Goal: Feedback & Contribution: Submit feedback/report problem

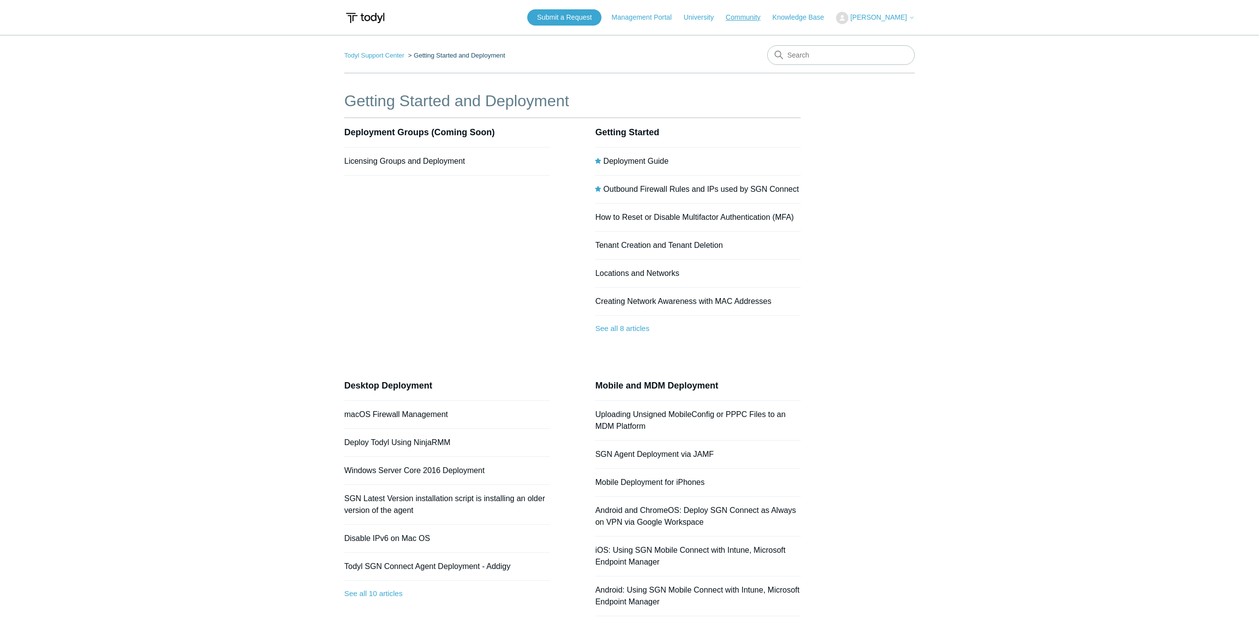
click at [754, 16] on link "Community" at bounding box center [748, 17] width 45 height 10
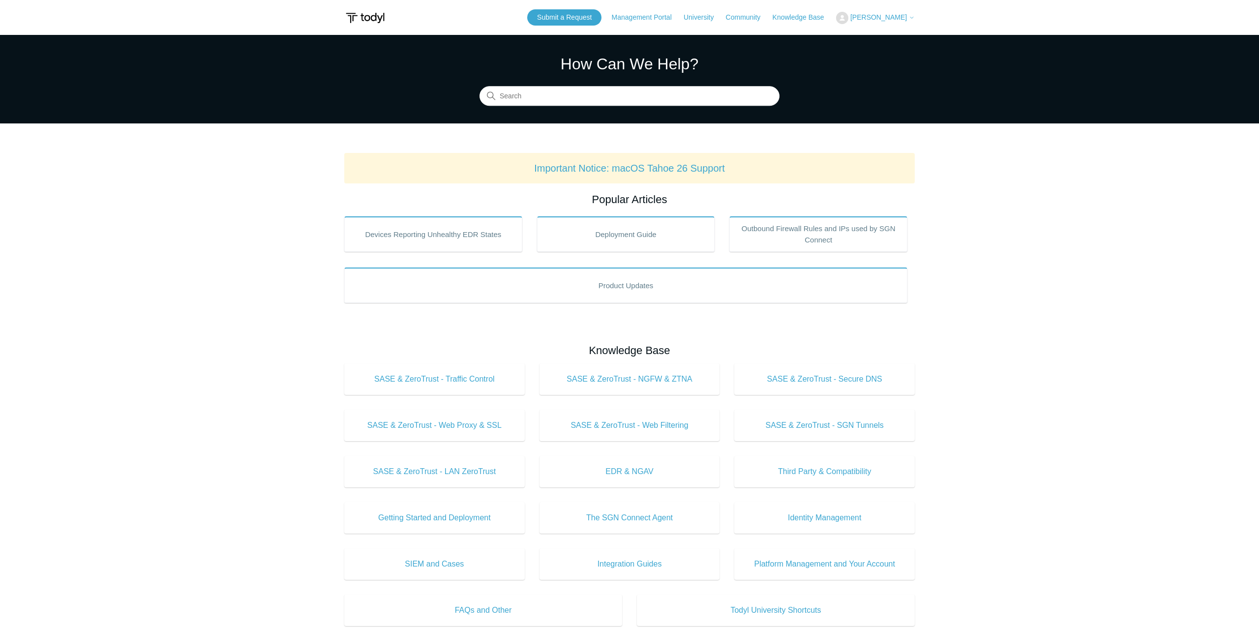
click at [885, 19] on span "[PERSON_NAME]" at bounding box center [879, 17] width 57 height 8
click at [881, 43] on link "My Support Requests" at bounding box center [885, 38] width 96 height 17
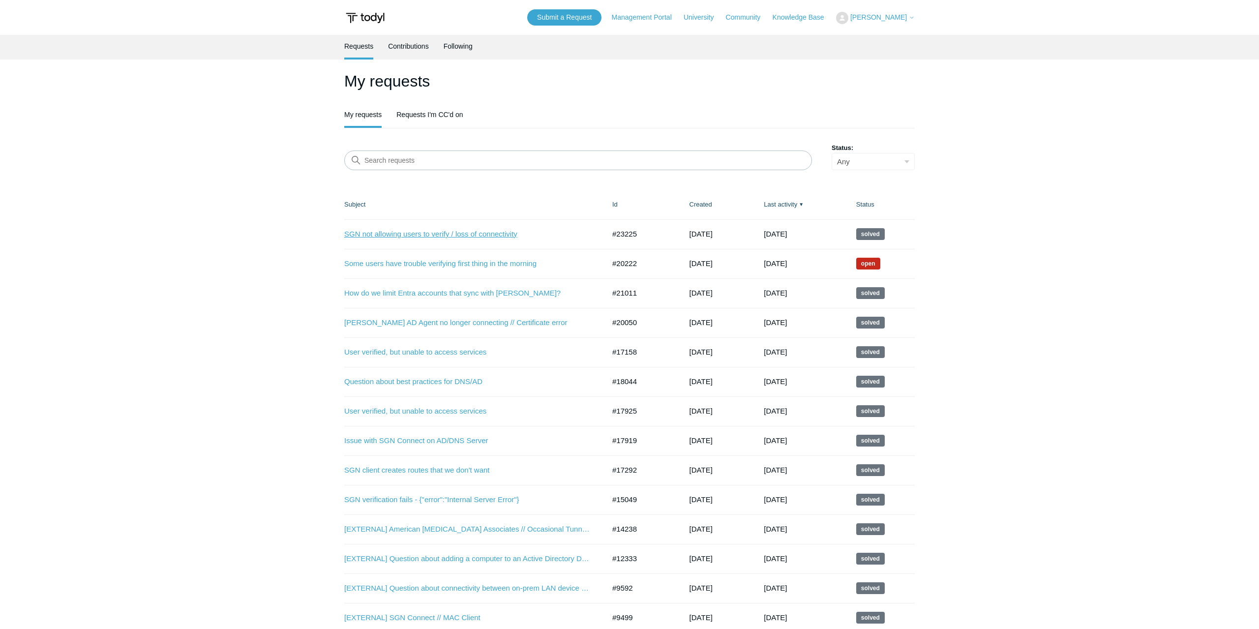
click at [443, 236] on link "SGN not allowing users to verify / loss of connectivity" at bounding box center [467, 234] width 246 height 11
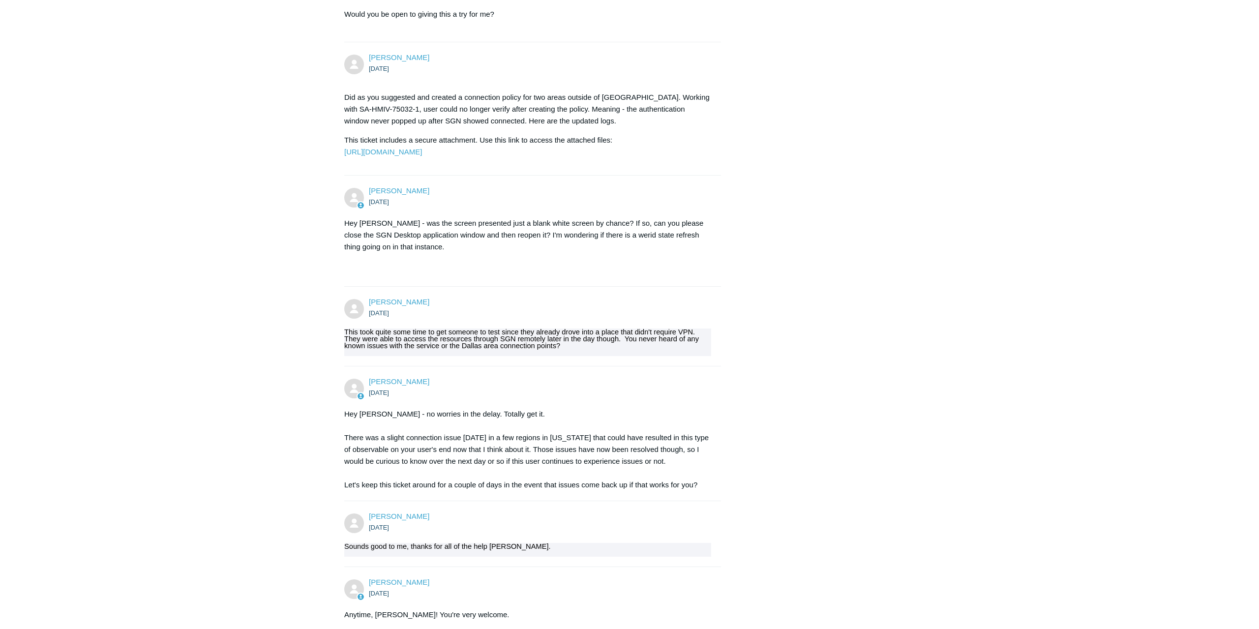
scroll to position [1359, 0]
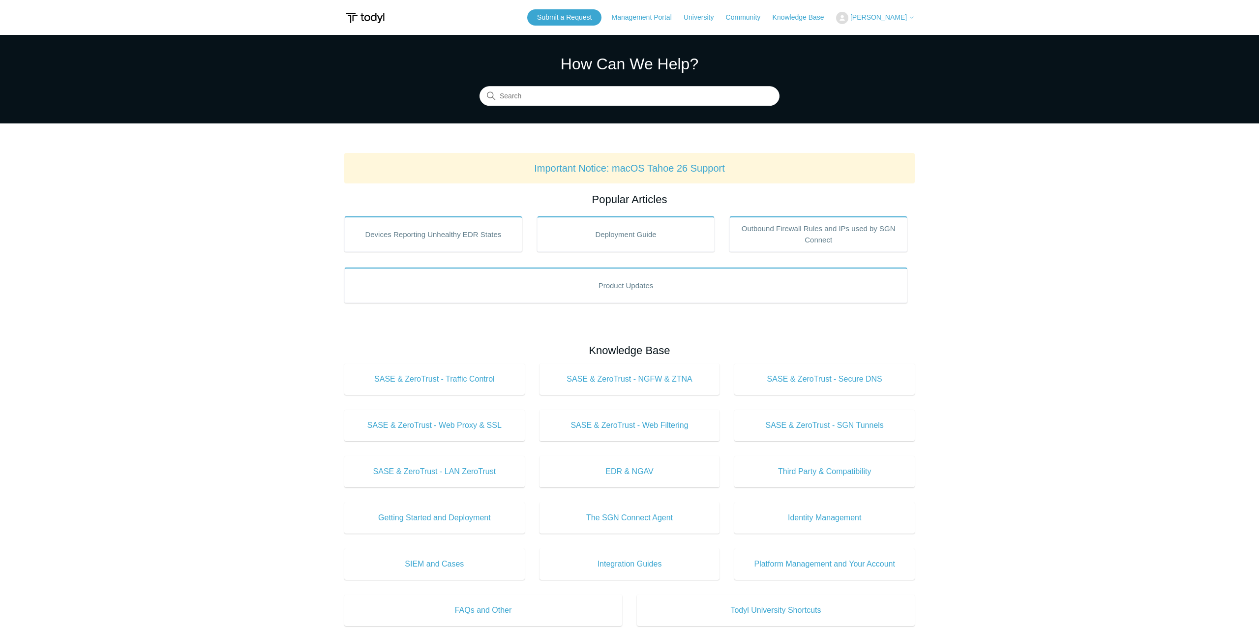
click at [883, 13] on button "[PERSON_NAME]" at bounding box center [875, 18] width 79 height 12
click at [879, 38] on link "My Support Requests" at bounding box center [885, 38] width 96 height 17
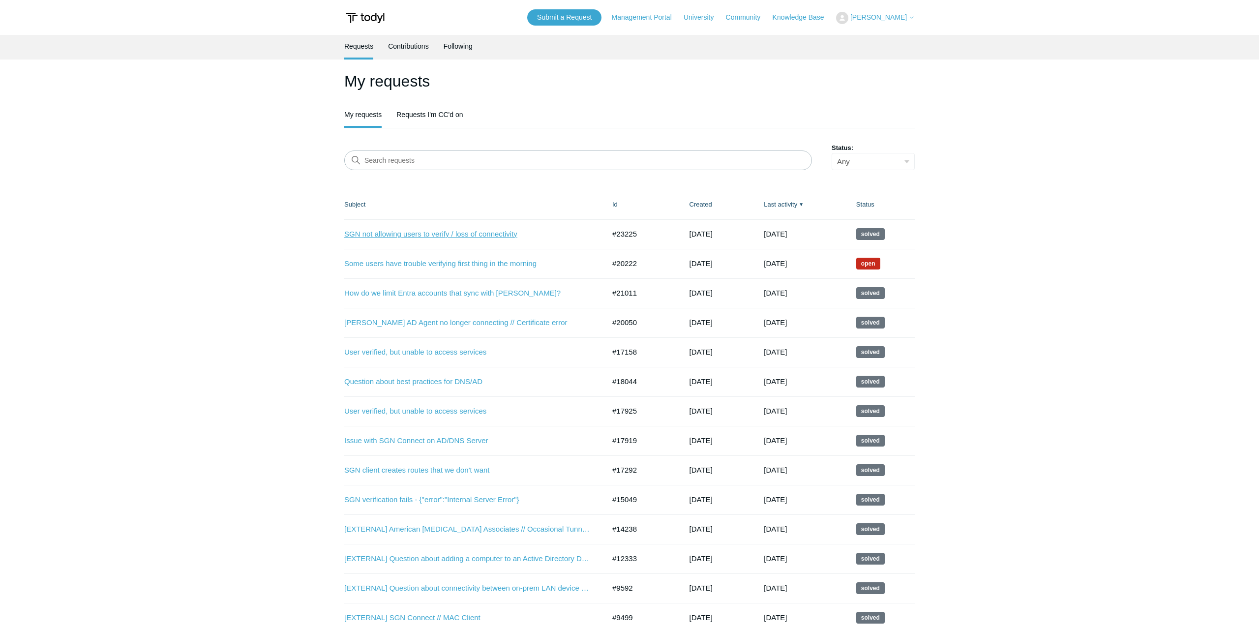
click at [445, 234] on link "SGN not allowing users to verify / loss of connectivity" at bounding box center [467, 234] width 246 height 11
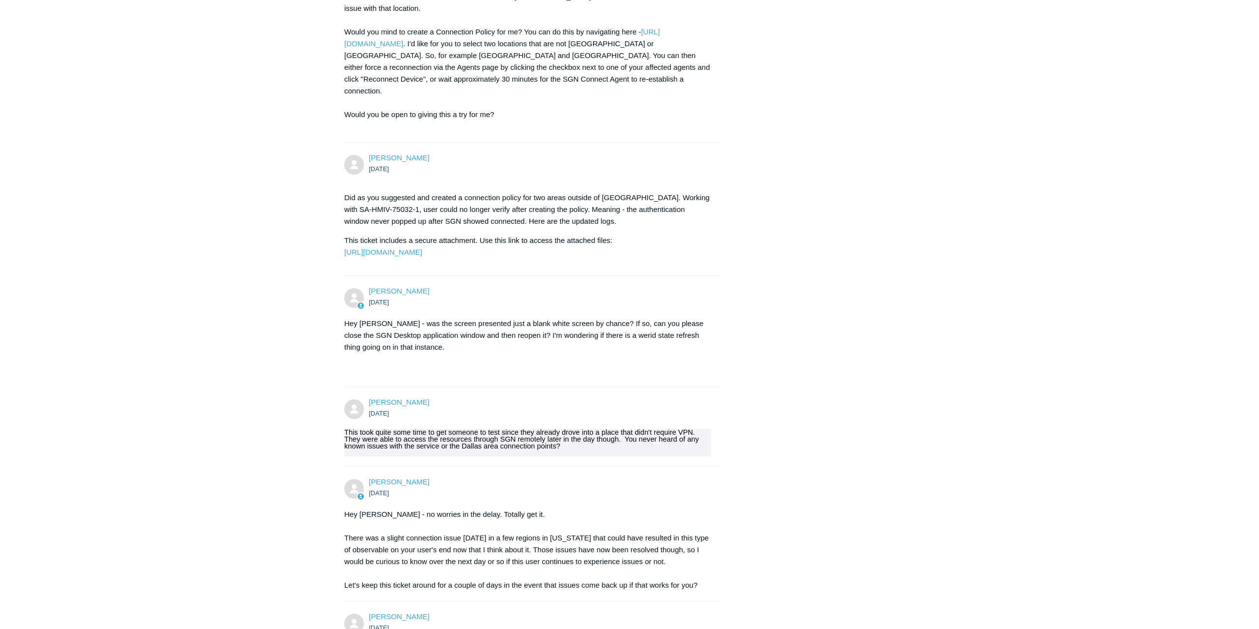
scroll to position [1359, 0]
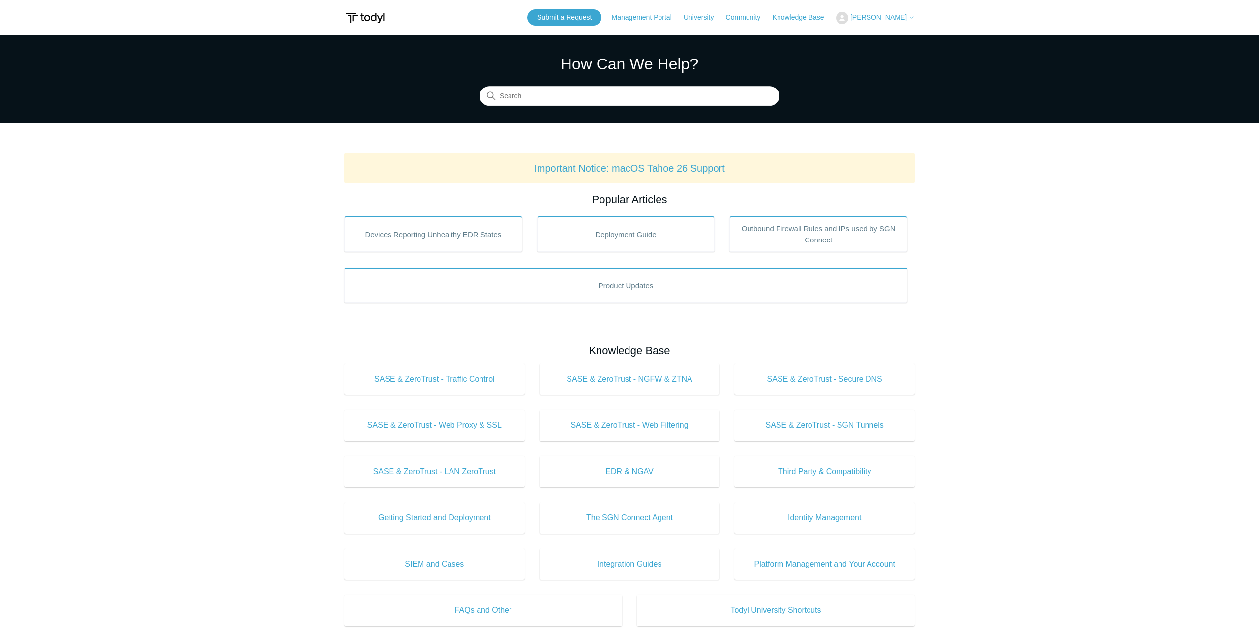
click at [874, 21] on span "[PERSON_NAME]" at bounding box center [879, 17] width 57 height 8
click at [872, 35] on link "My Support Requests" at bounding box center [885, 38] width 96 height 17
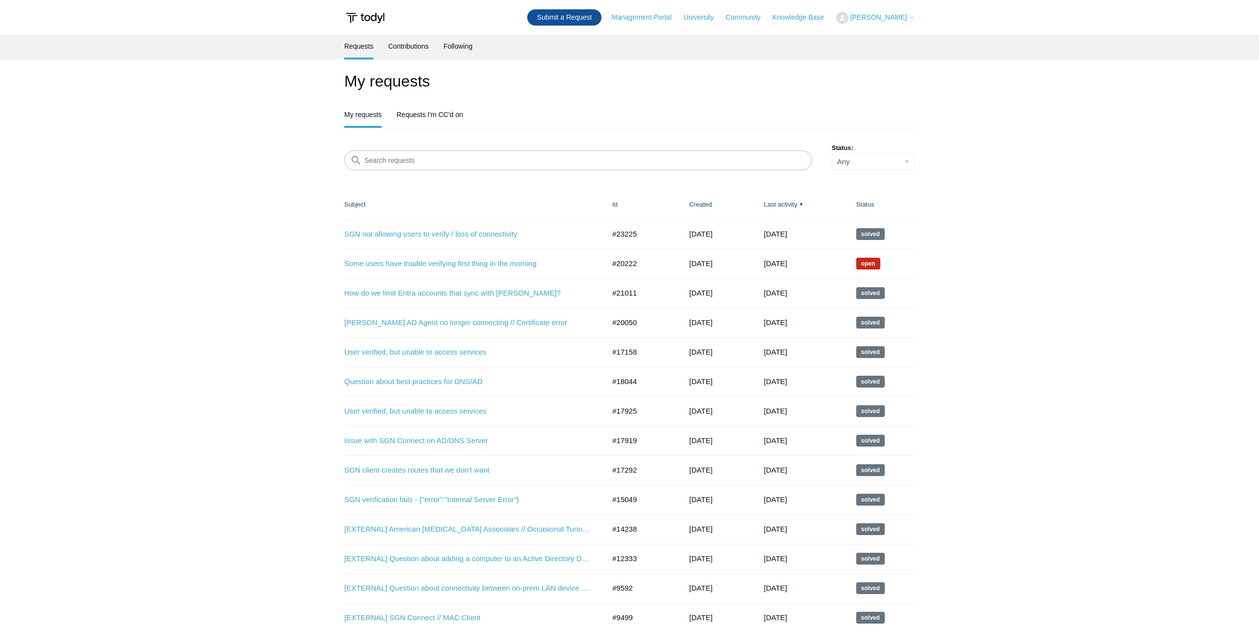
click at [559, 16] on link "Submit a Request" at bounding box center [564, 17] width 74 height 16
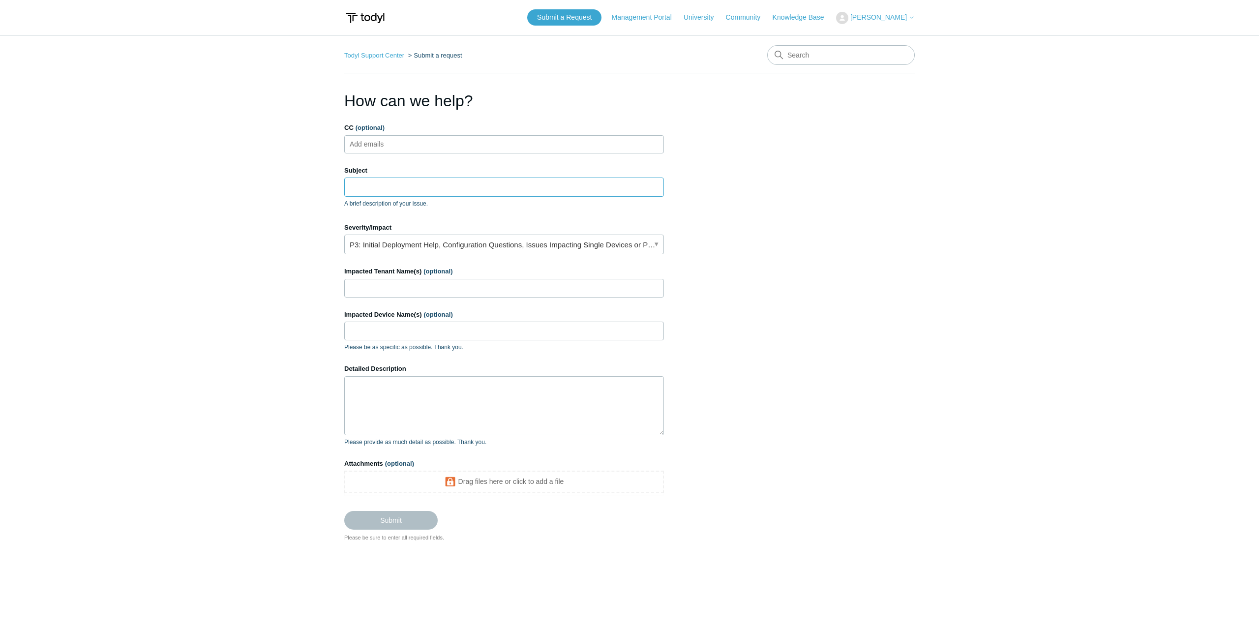
click at [391, 190] on input "Subject" at bounding box center [504, 187] width 320 height 19
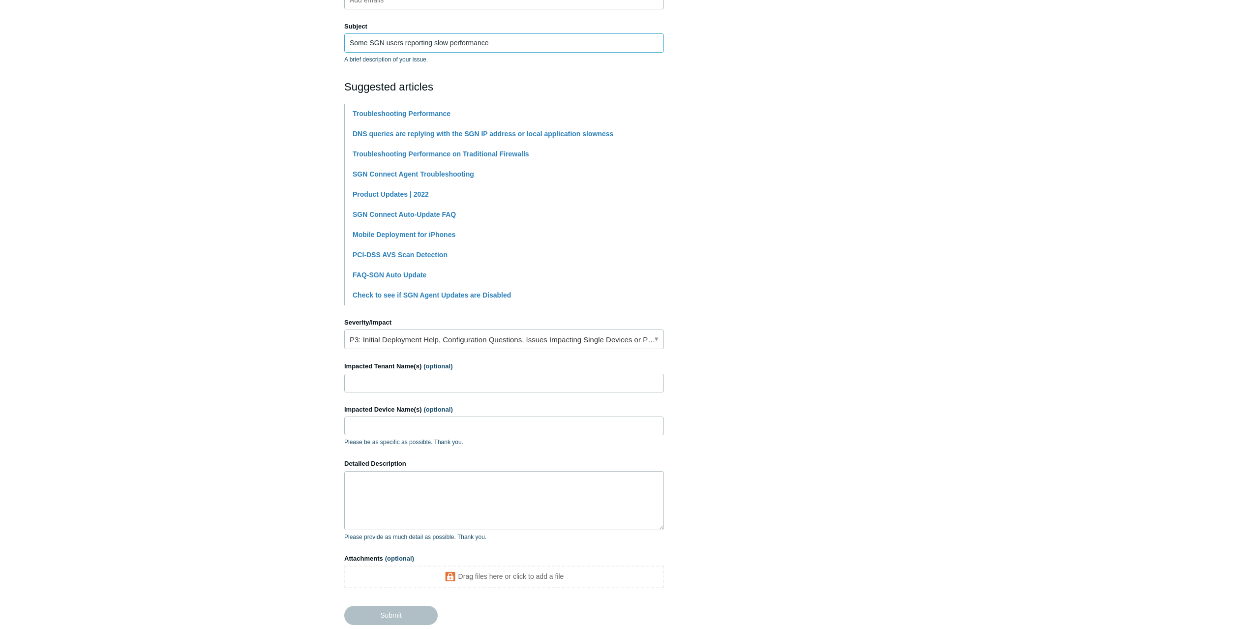
scroll to position [151, 0]
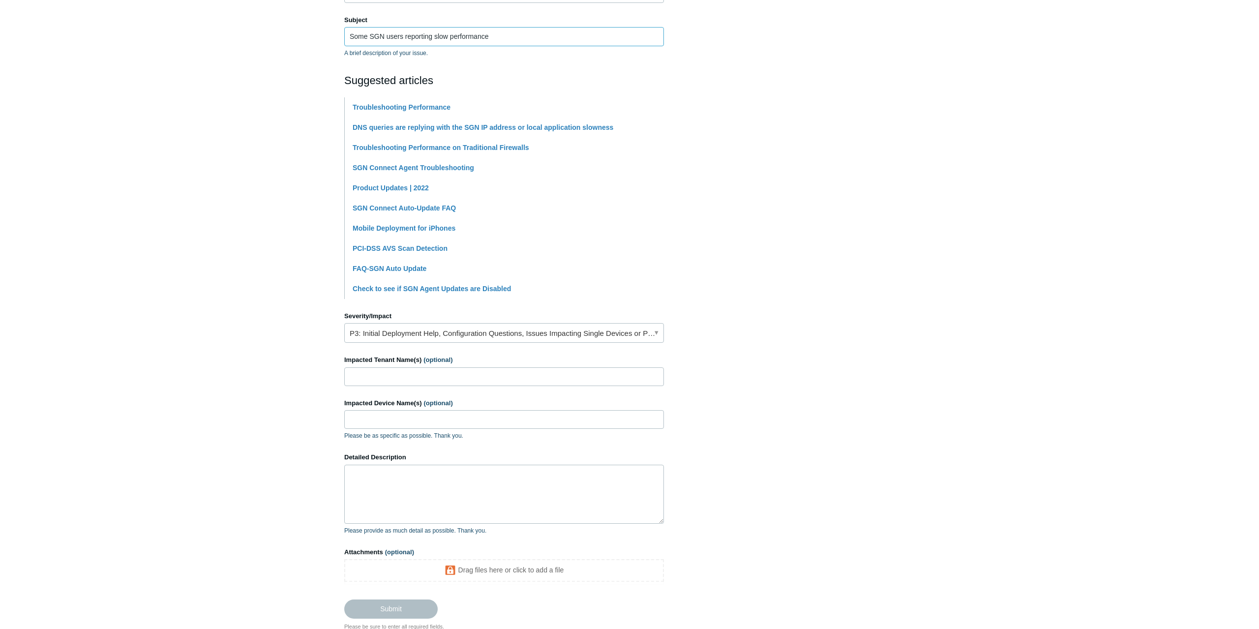
type input "Some SGN users reporting slow performance"
click at [655, 336] on link "P3: Initial Deployment Help, Configuration Questions, Issues Impacting Single D…" at bounding box center [504, 333] width 320 height 20
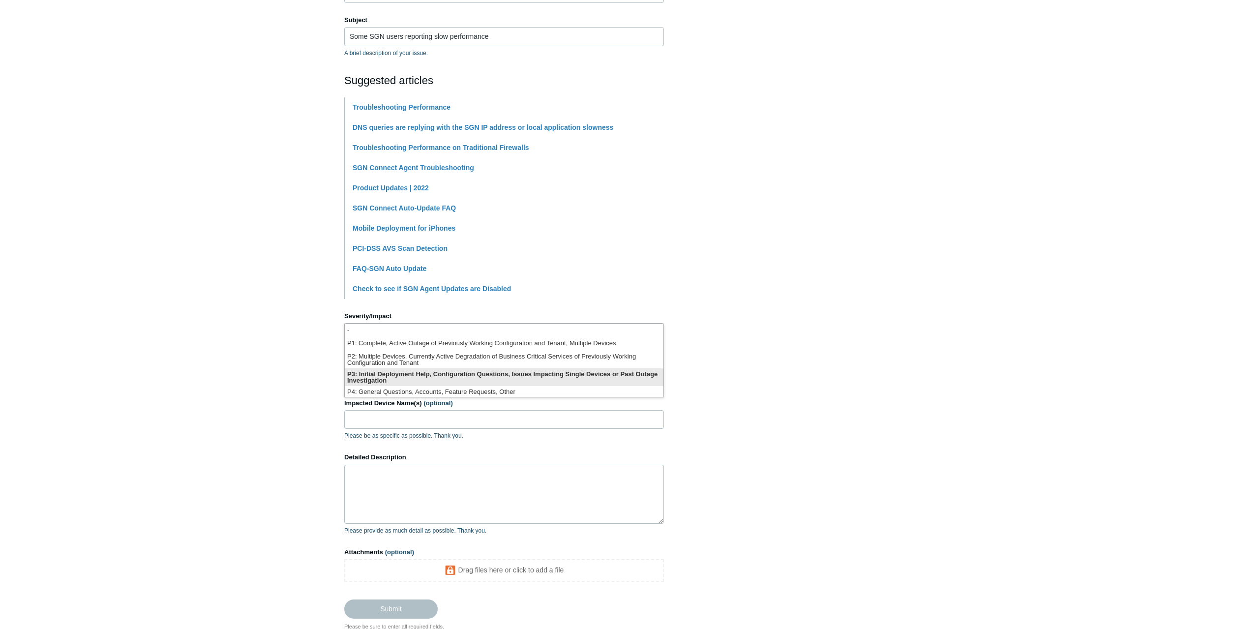
click at [619, 376] on li "P3: Initial Deployment Help, Configuration Questions, Issues Impacting Single D…" at bounding box center [504, 377] width 319 height 18
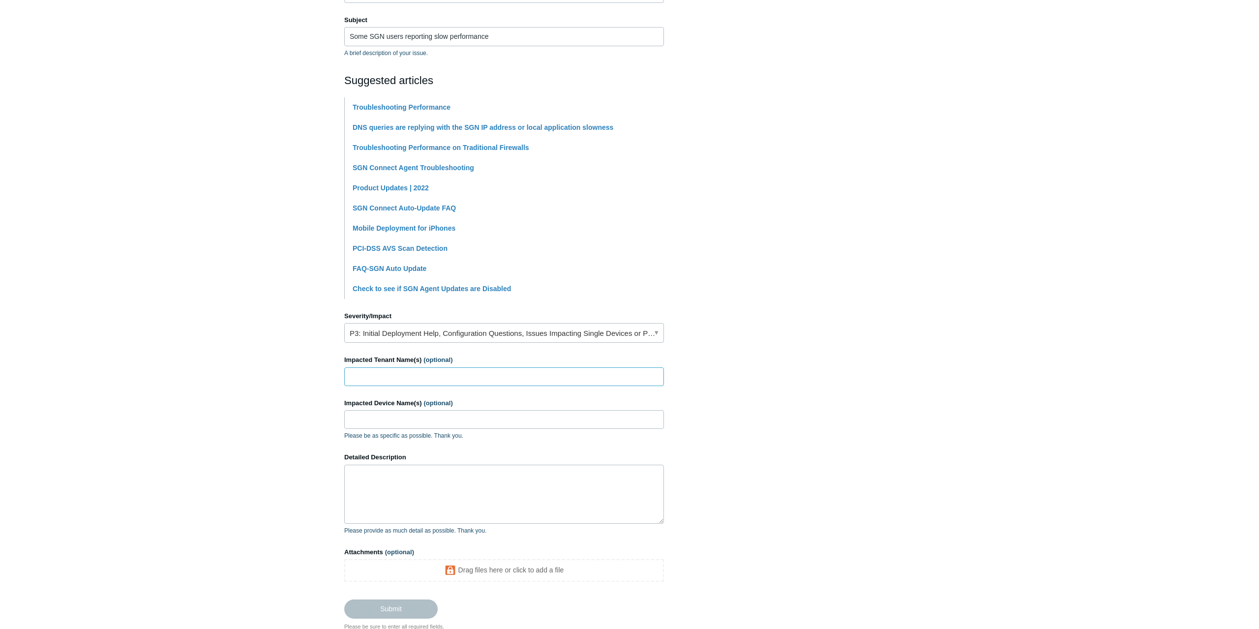
click at [619, 376] on input "Impacted Tenant Name(s) (optional)" at bounding box center [504, 376] width 320 height 19
drag, startPoint x: 591, startPoint y: 379, endPoint x: 223, endPoint y: 366, distance: 368.2
click at [344, 367] on input "ARA" at bounding box center [504, 376] width 320 height 19
type input "American [MEDICAL_DATA] Associates"
click at [380, 415] on input "Impacted Device Name(s) (optional)" at bounding box center [504, 419] width 320 height 19
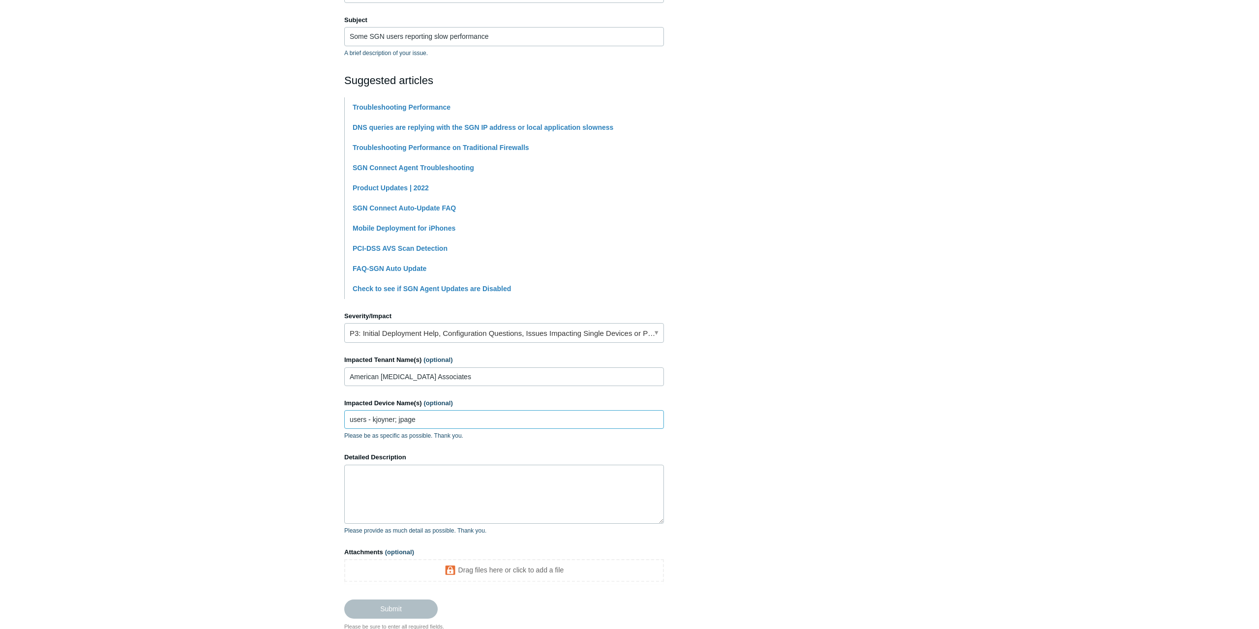
type input "users - kjoyner; jpage"
click at [396, 484] on textarea "Detailed Description" at bounding box center [504, 494] width 320 height 59
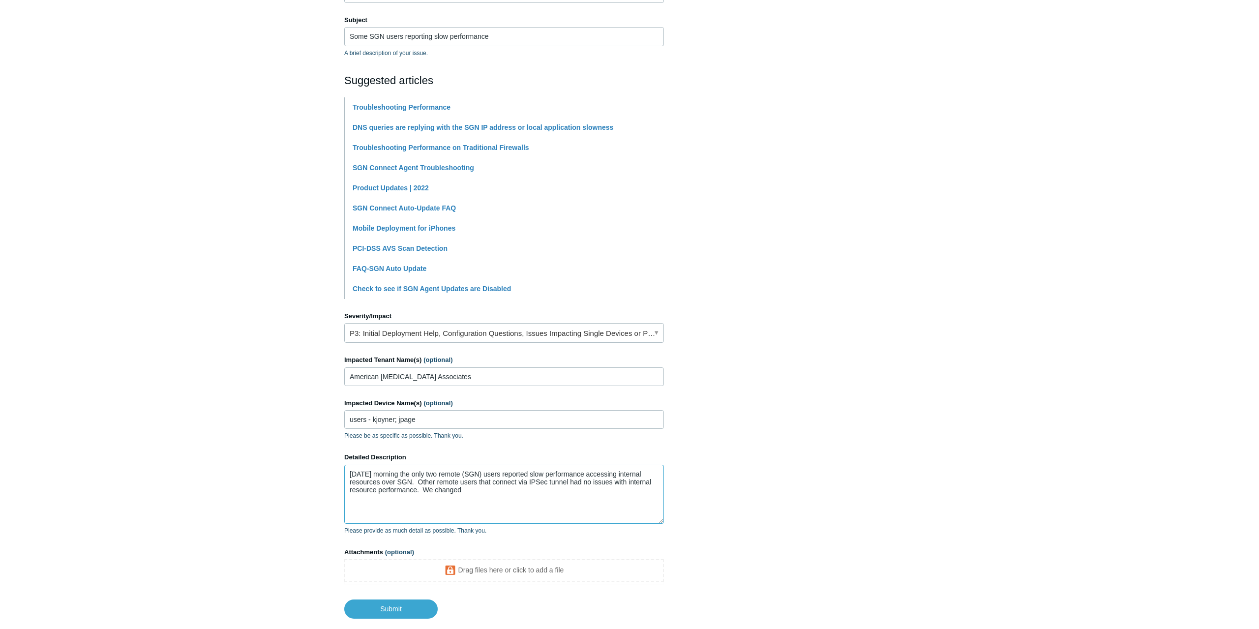
click at [481, 493] on textarea "[DATE] morning the only two remote (SGN) users reported slow performance access…" at bounding box center [504, 494] width 320 height 59
click at [509, 475] on textarea "[DATE] morning the only two remote (SGN) users reported slow performance access…" at bounding box center [504, 494] width 320 height 59
click at [565, 498] on textarea "[DATE] morning the only two remote (SGN) users ([PERSON_NAME], uoza) reported s…" at bounding box center [504, 494] width 320 height 59
click at [543, 507] on textarea "[DATE] morning the only two remote (SGN) users ([PERSON_NAME], uoza) reported s…" at bounding box center [504, 494] width 320 height 59
click at [518, 516] on textarea "[DATE] morning the only two remote (SGN) users ([PERSON_NAME], uoza) reported s…" at bounding box center [504, 494] width 320 height 59
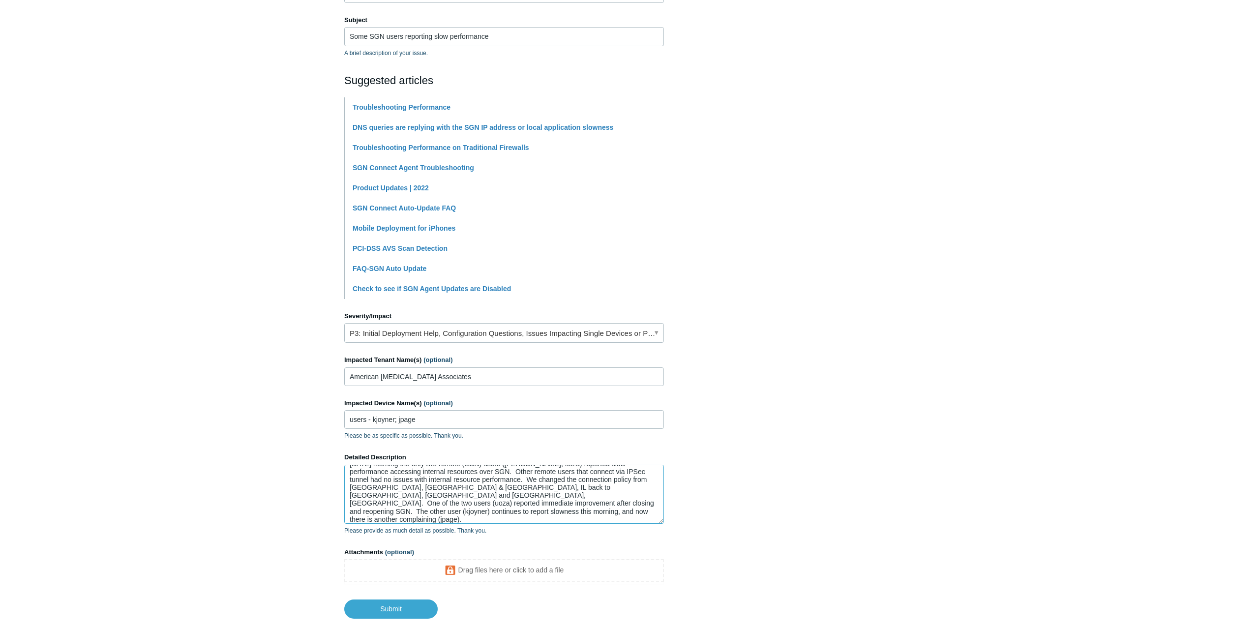
scroll to position [18, 0]
click at [580, 496] on textarea "[DATE] morning the only two remote (SGN) users ([PERSON_NAME], uoza) reported s…" at bounding box center [504, 494] width 320 height 59
click at [637, 495] on textarea "[DATE] morning the only two remote (SGN) users ([PERSON_NAME], uoza) reported s…" at bounding box center [504, 494] width 320 height 59
click at [638, 496] on textarea "[DATE] morning the only two remote (SGN) users ([PERSON_NAME], uoza) reported s…" at bounding box center [504, 494] width 320 height 59
type textarea "[DATE] morning the only two remote (SGN) users ([PERSON_NAME], uoza) reported s…"
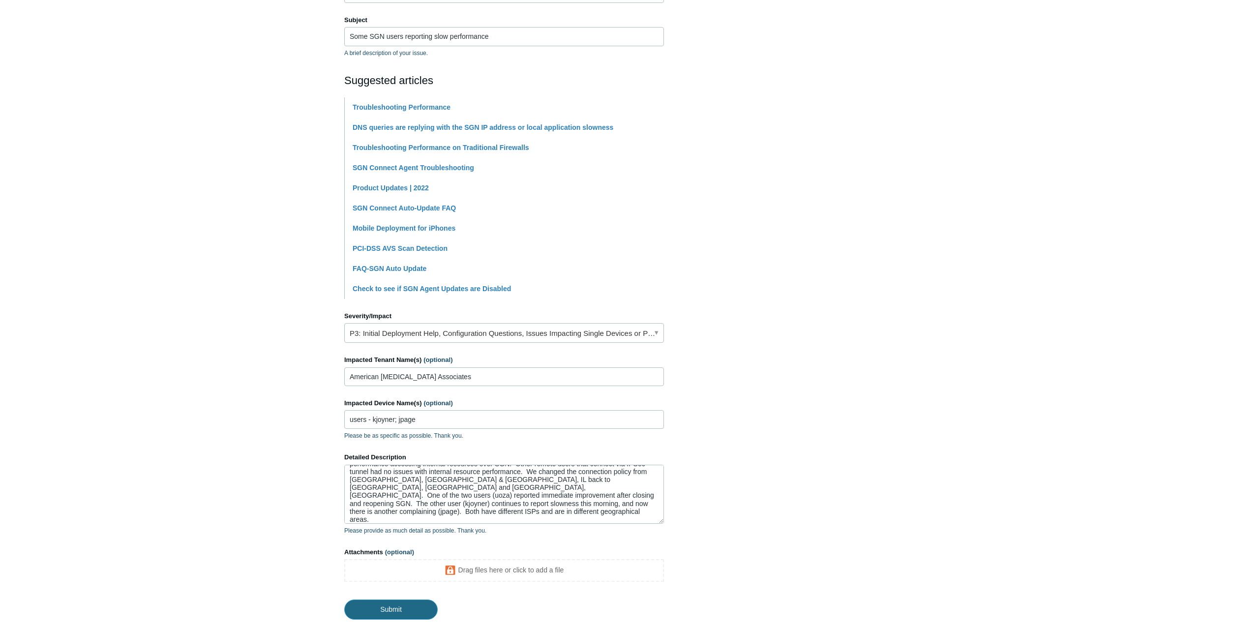
click at [401, 610] on input "Submit" at bounding box center [390, 610] width 93 height 20
